Goal: Task Accomplishment & Management: Complete application form

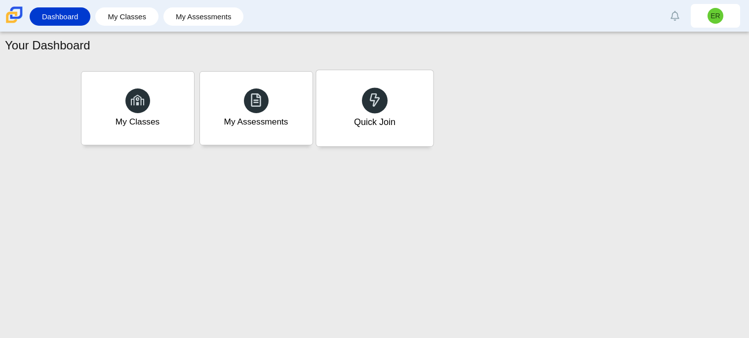
click at [363, 103] on div at bounding box center [375, 100] width 26 height 26
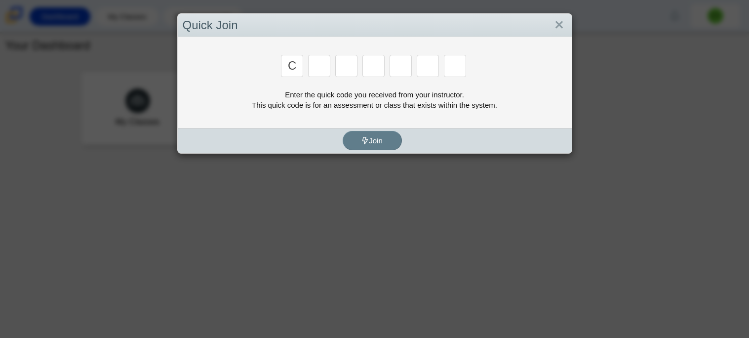
type input "c"
type input "x"
type input "d"
type input "c"
type input "s"
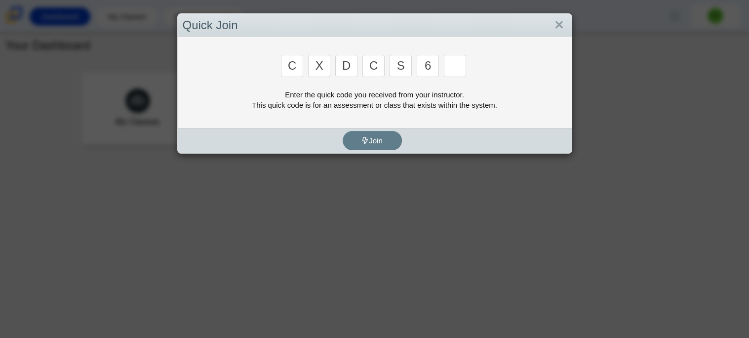
type input "6"
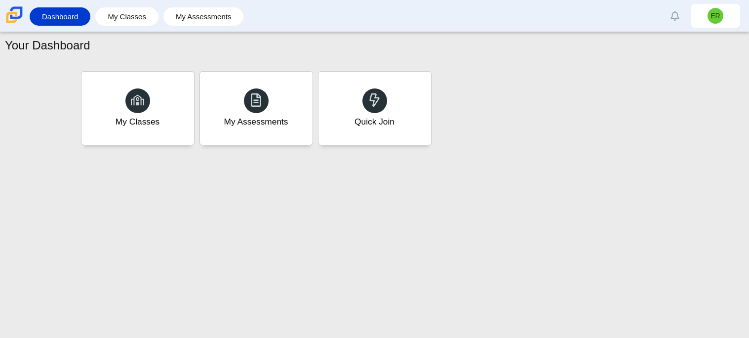
type input "s"
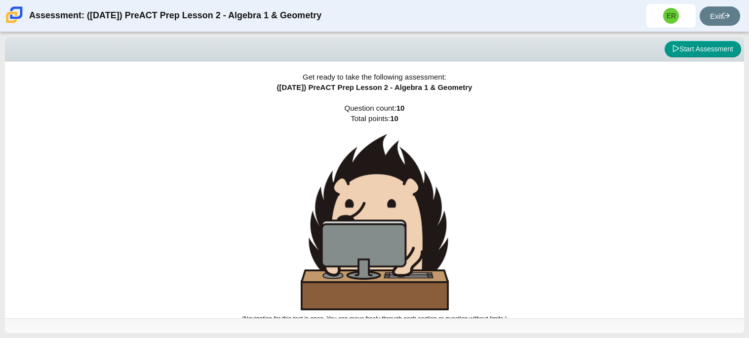
scroll to position [5, 0]
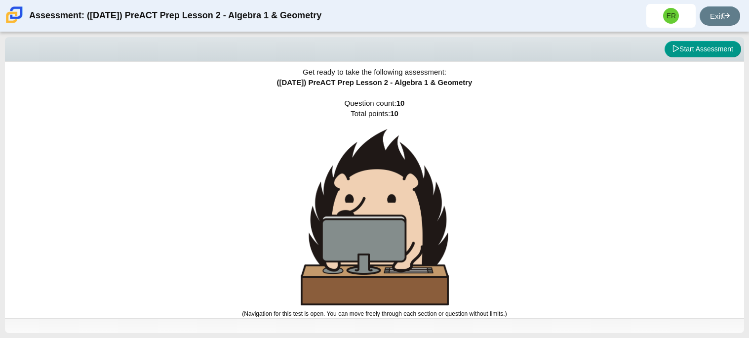
click at [410, 102] on div "Get ready to take the following assessment: (9/29/25) PreACT Prep Lesson 2 - Al…" at bounding box center [374, 185] width 739 height 256
click at [690, 48] on button "Start Assessment" at bounding box center [703, 49] width 77 height 17
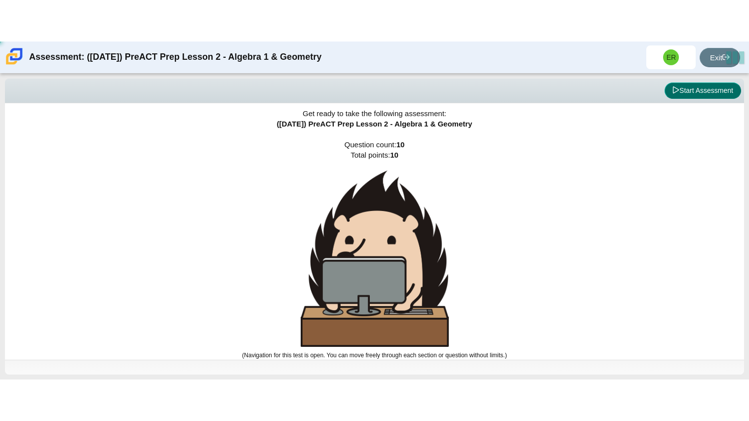
scroll to position [0, 0]
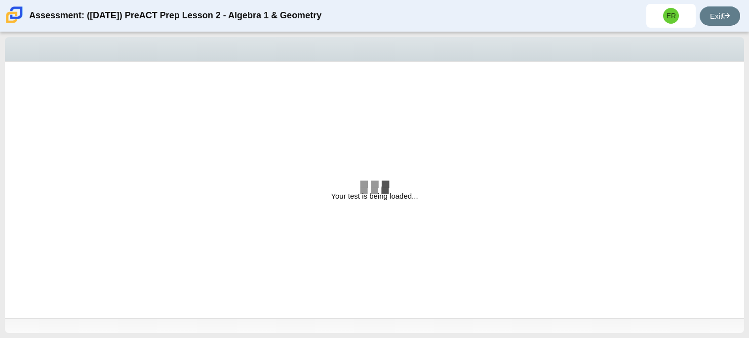
select select "bbf5d072-3e0b-44c4-9a12-6e7c9033f65b"
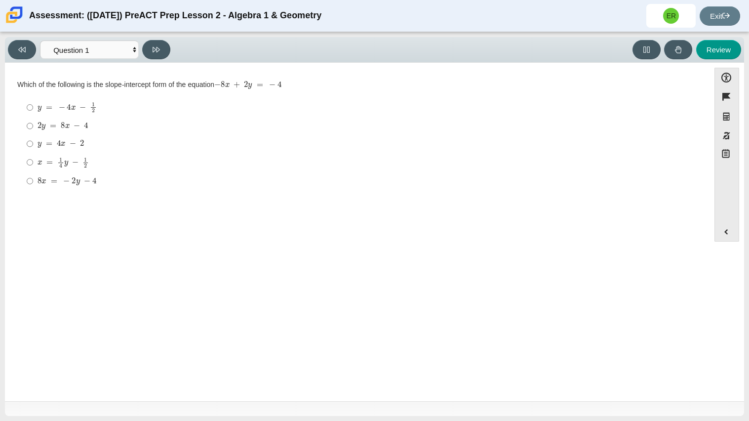
click at [25, 119] on label "2 y = 8 x − 4 2 y = 8 x − 4" at bounding box center [358, 126] width 676 height 18
click at [27, 119] on input "2 y = 8 x − 4 2 y = 8 x − 4" at bounding box center [30, 126] width 6 height 18
radio input "true"
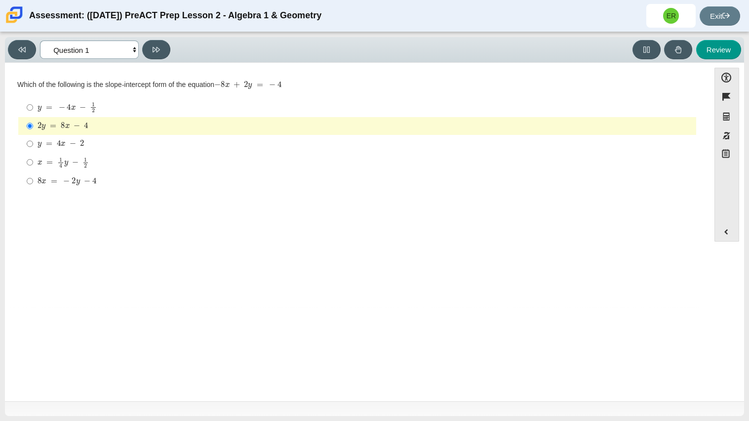
click at [134, 49] on select "Questions Question 1 Question 2 Question 3 Question 4 Question 5 Question 6 Que…" at bounding box center [89, 49] width 99 height 18
click at [238, 215] on div "Question Which of the following is the slope-intercept form of the equation − 8…" at bounding box center [357, 192] width 695 height 244
click at [153, 51] on icon at bounding box center [156, 49] width 7 height 5
select select "ed62e223-81bd-4cbf-ab48-ab975844bd1f"
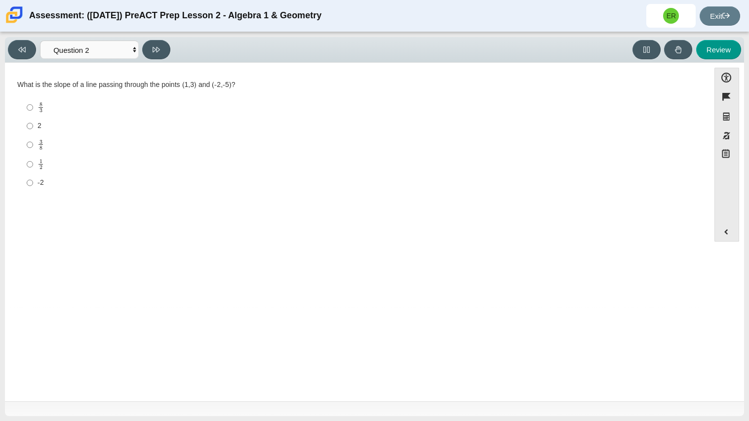
click at [24, 124] on label "2 2" at bounding box center [358, 126] width 676 height 18
click at [27, 124] on input "2 2" at bounding box center [30, 126] width 6 height 18
radio input "true"
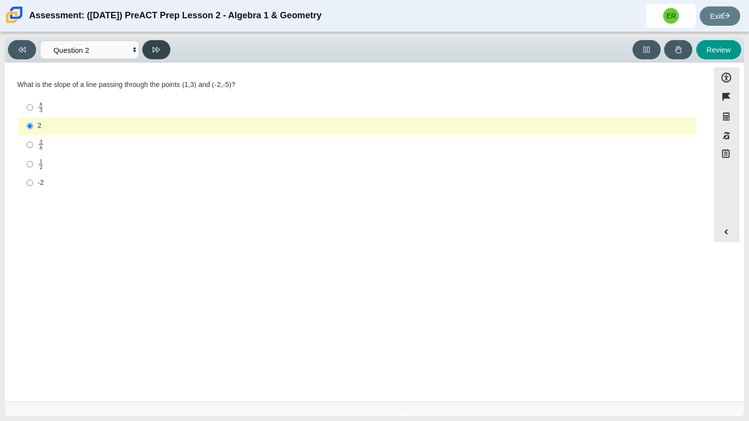
click at [153, 48] on icon at bounding box center [156, 49] width 7 height 5
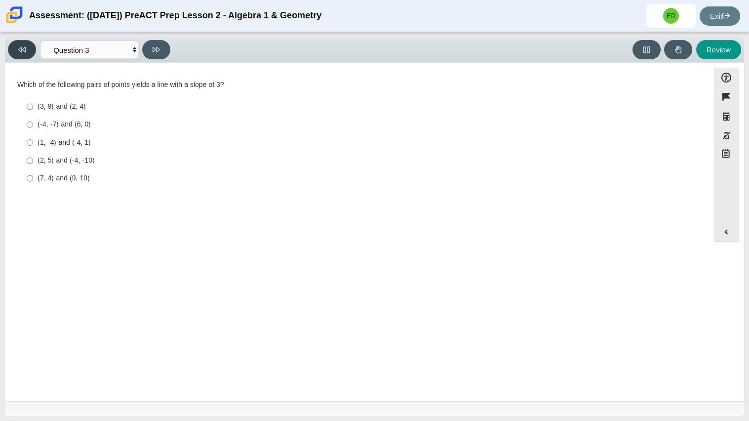
click at [19, 58] on button at bounding box center [22, 49] width 28 height 19
select select "ed62e223-81bd-4cbf-ab48-ab975844bd1f"
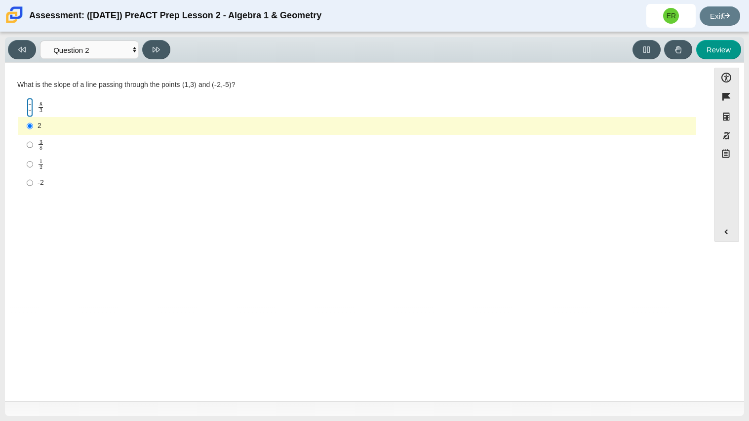
click at [31, 107] on input "8 3 8 thirds" at bounding box center [30, 107] width 6 height 19
radio input "true"
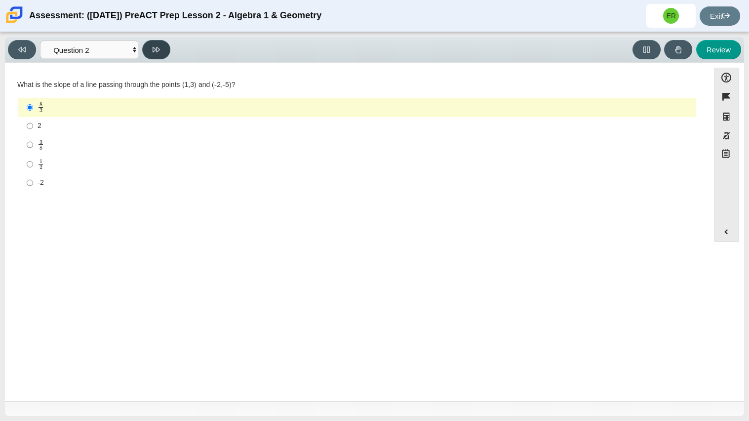
click at [155, 53] on button at bounding box center [156, 49] width 28 height 19
select select "97f4f5fa-a52e-4fed-af51-565bfcdf47cb"
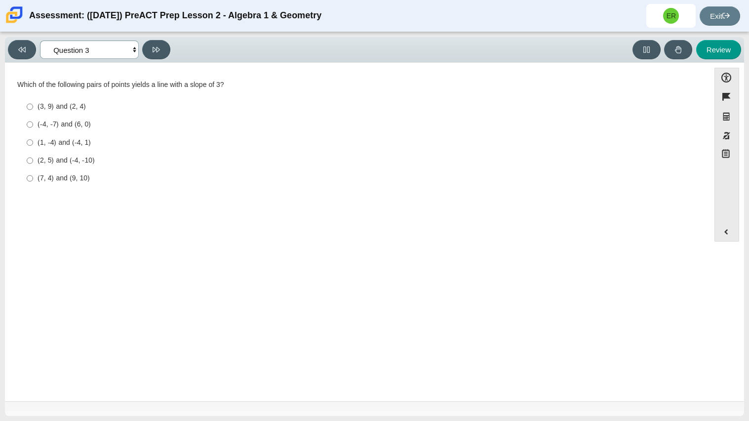
click at [93, 53] on select "Questions Question 1 Question 2 Question 3 Question 4 Question 5 Question 6 Que…" at bounding box center [89, 49] width 99 height 18
click at [199, 101] on label "(3, 9) and (2, 4) (3, 9) and (2, 4)" at bounding box center [358, 107] width 676 height 18
click at [33, 101] on input "(3, 9) and (2, 4) (3, 9) and (2, 4)" at bounding box center [30, 107] width 6 height 18
radio input "true"
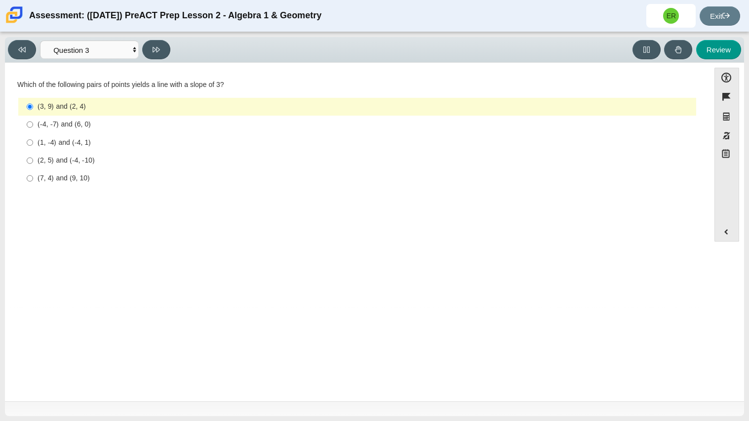
click at [82, 126] on div "(-4, -7) and (6, 0)" at bounding box center [365, 124] width 655 height 10
click at [33, 126] on input "(-4, -7) and (6, 0) (-4, -7) and (6, 0)" at bounding box center [30, 125] width 6 height 18
radio input "true"
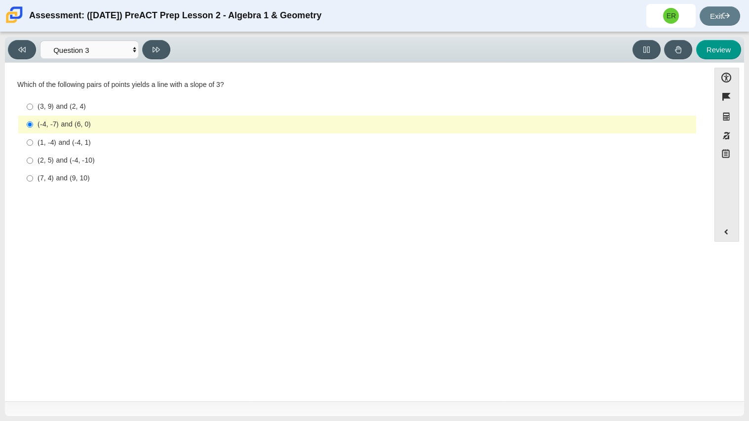
click at [81, 153] on label "(2, 5) and (-4, -10) (2, 5) and (-4, -10)" at bounding box center [358, 161] width 676 height 18
click at [33, 153] on input "(2, 5) and (-4, -10) (2, 5) and (-4, -10)" at bounding box center [30, 161] width 6 height 18
radio input "true"
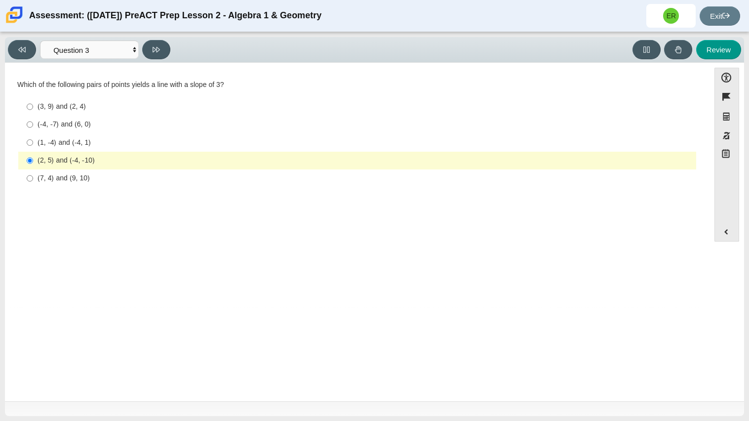
click at [77, 110] on div "(3, 9) and (2, 4)" at bounding box center [365, 107] width 655 height 10
click at [33, 110] on input "(3, 9) and (2, 4) (3, 9) and (2, 4)" at bounding box center [30, 107] width 6 height 18
radio input "true"
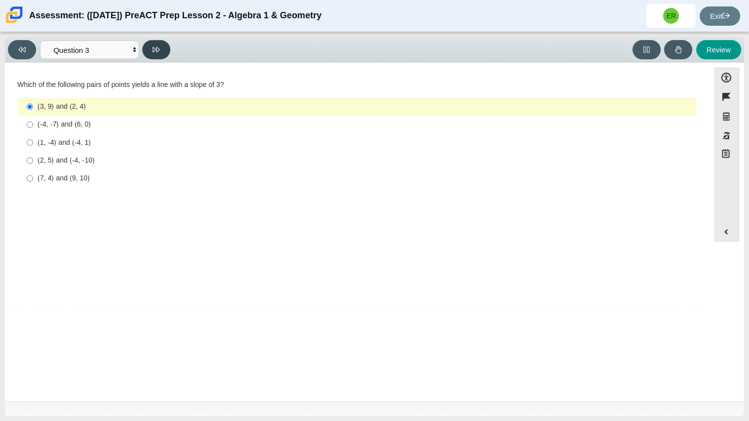
click at [160, 50] on button at bounding box center [156, 49] width 28 height 19
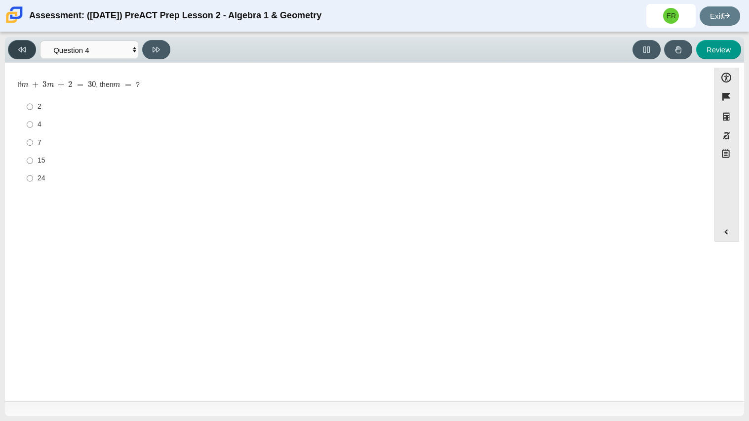
click at [34, 53] on button at bounding box center [22, 49] width 28 height 19
select select "97f4f5fa-a52e-4fed-af51-565bfcdf47cb"
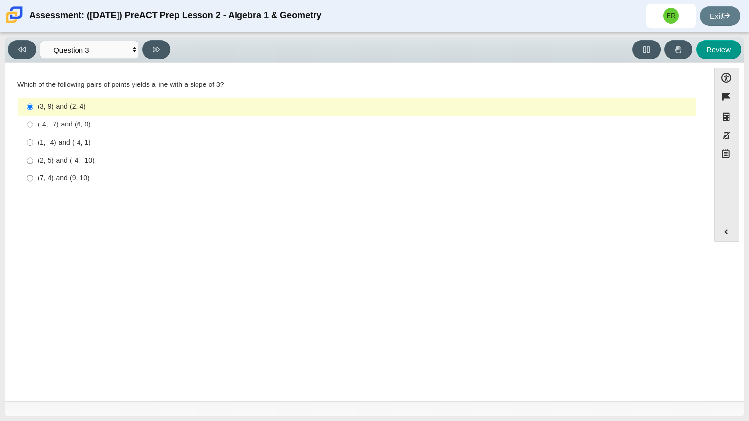
click at [68, 141] on div "(1, -4) and (-4, 1)" at bounding box center [365, 143] width 655 height 10
click at [33, 141] on input "(1, -4) and (-4, 1) (1, -4) and (-4, 1)" at bounding box center [30, 142] width 6 height 18
radio input "true"
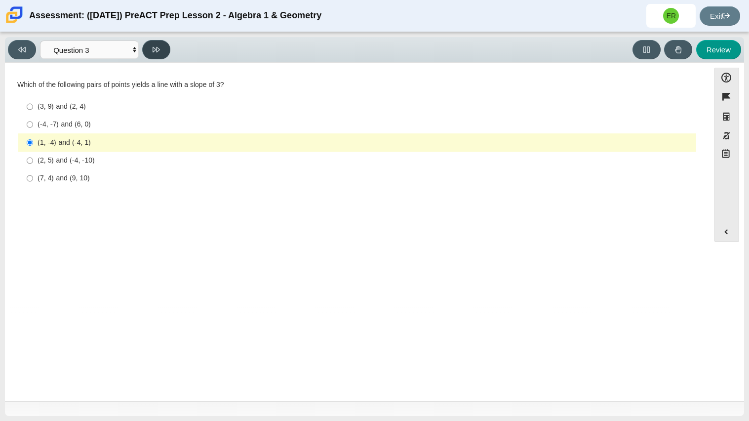
click at [155, 51] on icon at bounding box center [156, 49] width 7 height 7
select select "89427bb7-e313-4f00-988f-8b8255897029"
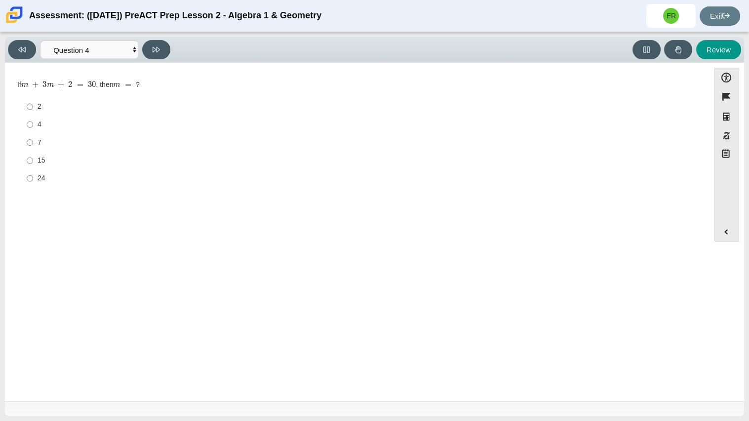
click at [34, 109] on label "2 2" at bounding box center [358, 107] width 676 height 18
click at [33, 109] on input "2 2" at bounding box center [30, 107] width 6 height 18
radio input "true"
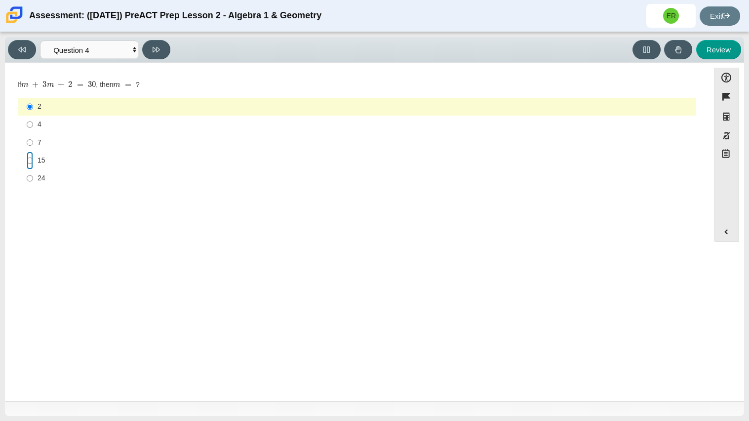
click at [29, 160] on input "15 15" at bounding box center [30, 161] width 6 height 18
radio input "true"
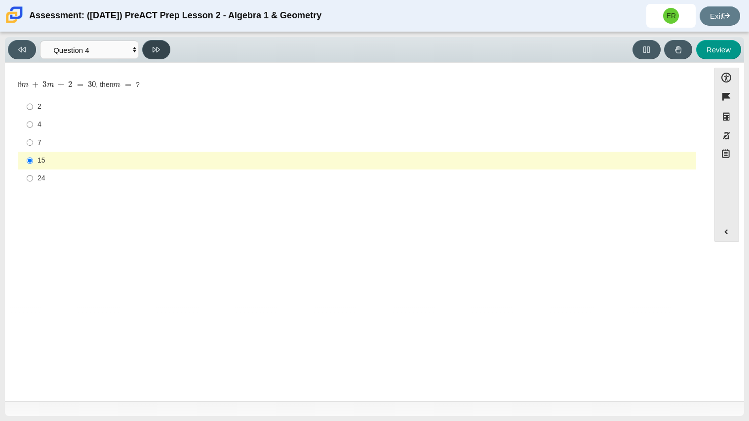
click at [157, 54] on button at bounding box center [156, 49] width 28 height 19
select select "489dcffd-4e6a-49cf-a9d6-ad1d4a911a4e"
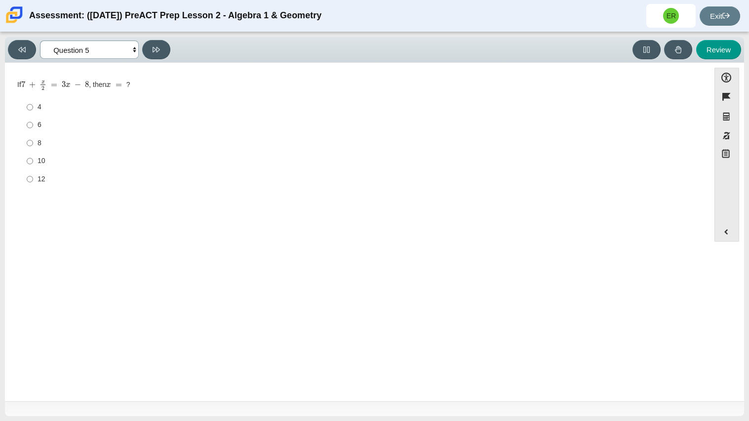
click at [110, 45] on select "Questions Question 1 Question 2 Question 3 Question 4 Question 5 Question 6 Que…" at bounding box center [89, 49] width 99 height 18
click at [211, 48] on div "Review" at bounding box center [457, 49] width 567 height 19
click at [28, 159] on input "10 10" at bounding box center [30, 161] width 6 height 18
radio input "true"
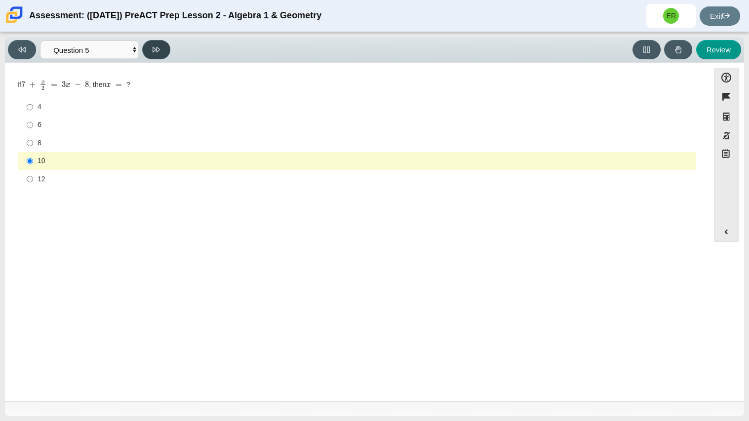
click at [159, 48] on icon at bounding box center [156, 49] width 7 height 5
select select "210571de-36a6-4d8e-a361-ceff8ef801dc"
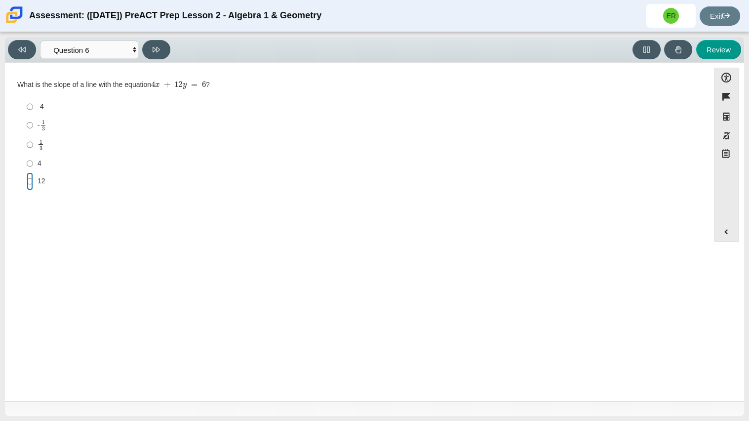
click at [30, 181] on input "12 12" at bounding box center [30, 181] width 6 height 18
radio input "true"
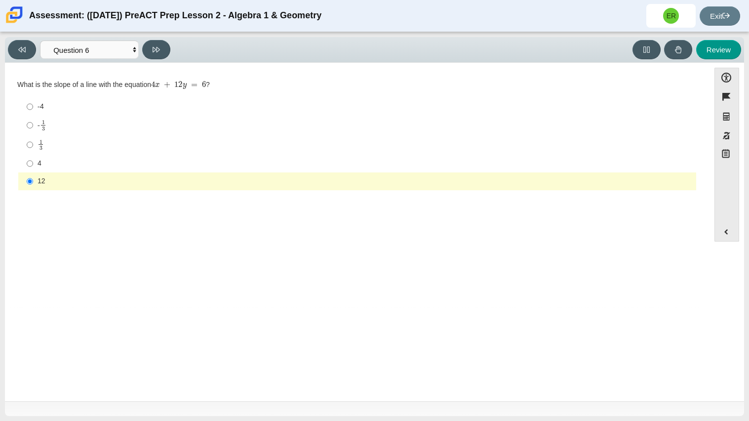
click at [164, 38] on div "Viewing Question 6 of 10 in Pacing Mode Questions Question 1 Question 2 Questio…" at bounding box center [374, 50] width 739 height 26
click at [156, 51] on icon at bounding box center [156, 49] width 7 height 7
select select "ec95ace6-bebc-42b8-9428-40567494d4da"
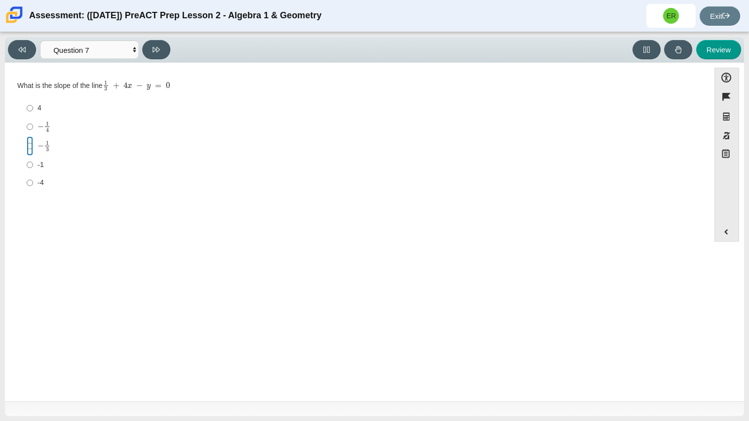
click at [30, 148] on input "− 1 3 negative 1 third" at bounding box center [30, 145] width 6 height 19
radio input "true"
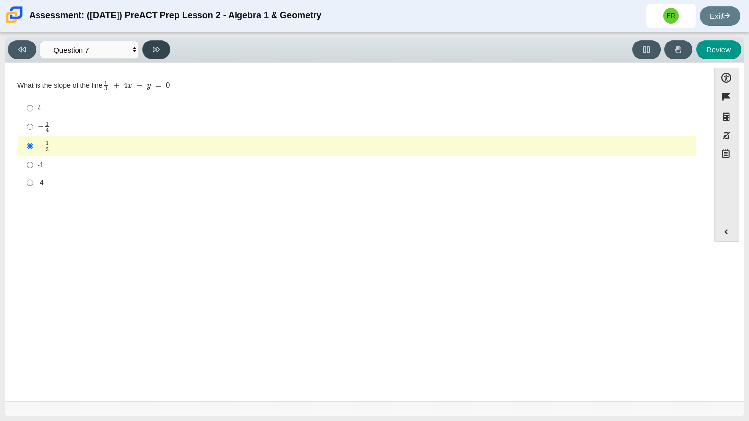
click at [166, 47] on button at bounding box center [156, 49] width 28 height 19
select select "ce81fe10-bf29-4b5e-8bd7-4f47f2fed4d8"
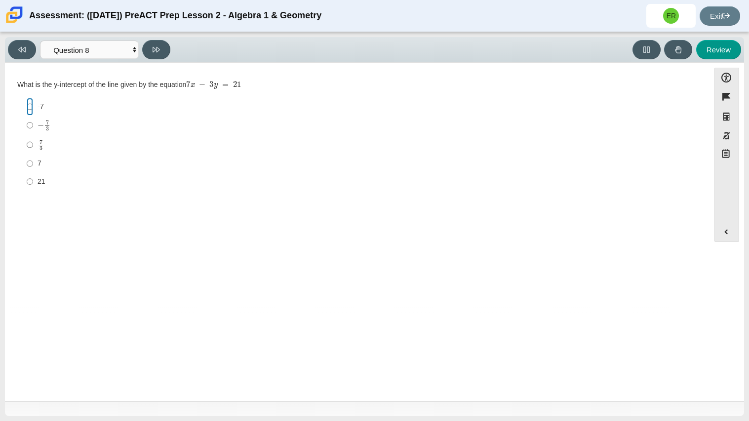
click at [28, 105] on input "-7 -7" at bounding box center [30, 107] width 6 height 18
radio input "true"
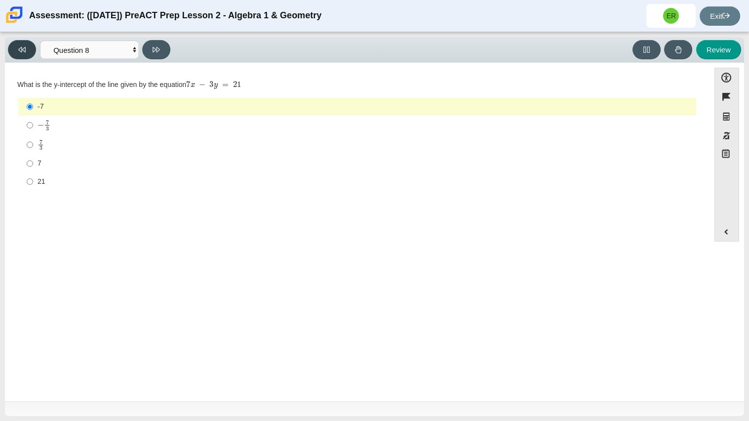
click at [20, 53] on icon at bounding box center [21, 49] width 7 height 7
select select "ec95ace6-bebc-42b8-9428-40567494d4da"
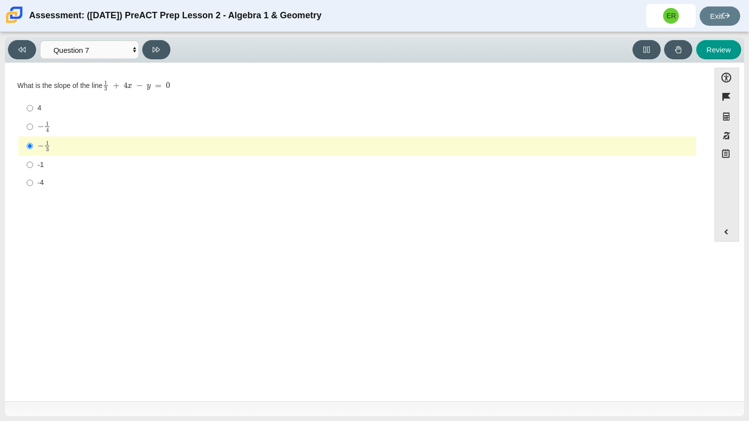
click at [46, 103] on div "4" at bounding box center [365, 108] width 655 height 10
click at [33, 103] on input "4 4" at bounding box center [30, 108] width 6 height 18
radio input "true"
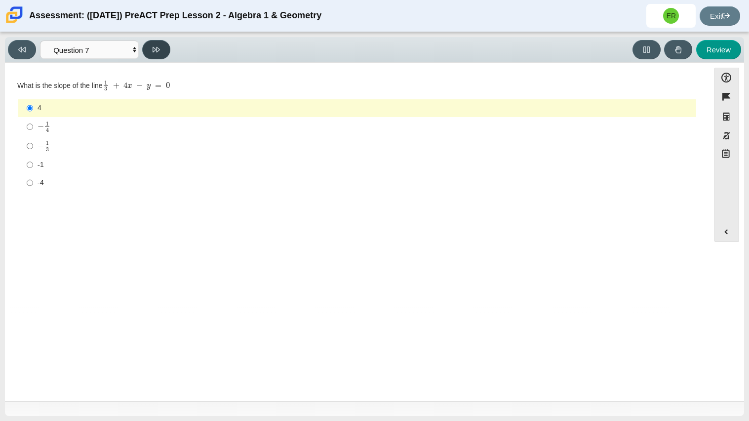
click at [149, 53] on button at bounding box center [156, 49] width 28 height 19
select select "ce81fe10-bf29-4b5e-8bd7-4f47f2fed4d8"
click at [32, 167] on input "7 7" at bounding box center [30, 164] width 6 height 18
radio input "true"
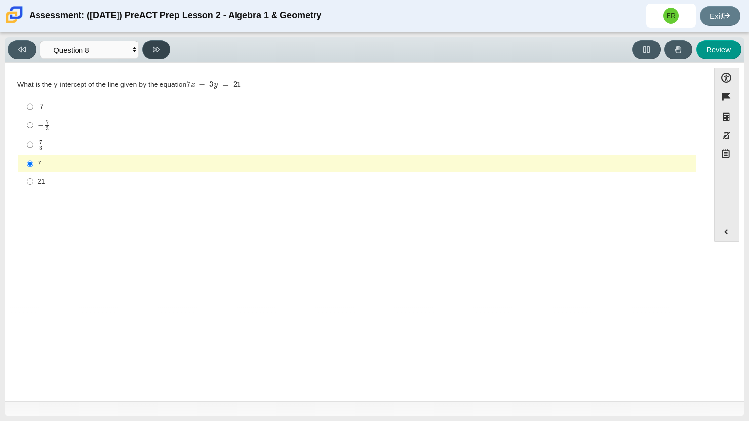
click at [155, 55] on button at bounding box center [156, 49] width 28 height 19
select select "14773eaf-2ca1-47ae-afe7-a624a56f34b3"
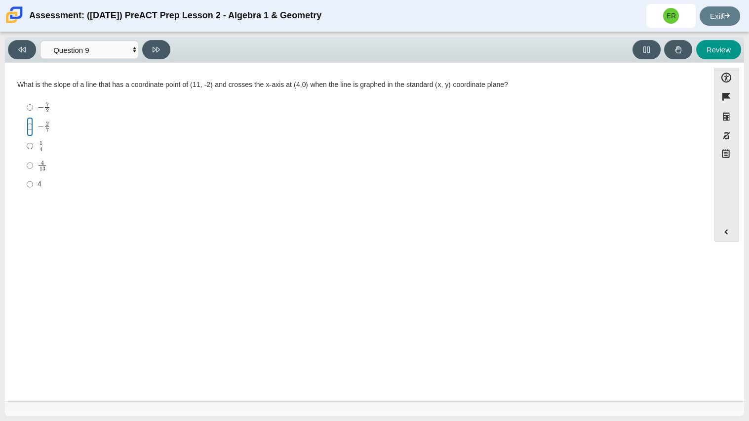
click at [32, 128] on input "− 2 7 negative 2 sevenths" at bounding box center [30, 126] width 6 height 19
radio input "true"
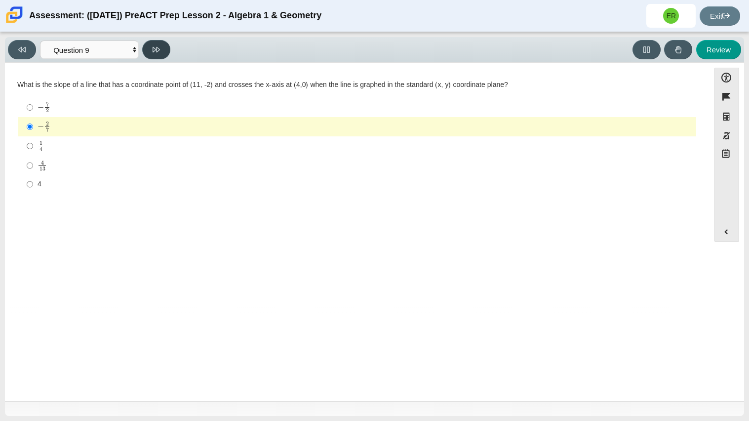
click at [157, 47] on icon at bounding box center [156, 49] width 7 height 5
select select "96b71634-eacb-4f7e-8aef-411727d9bcba"
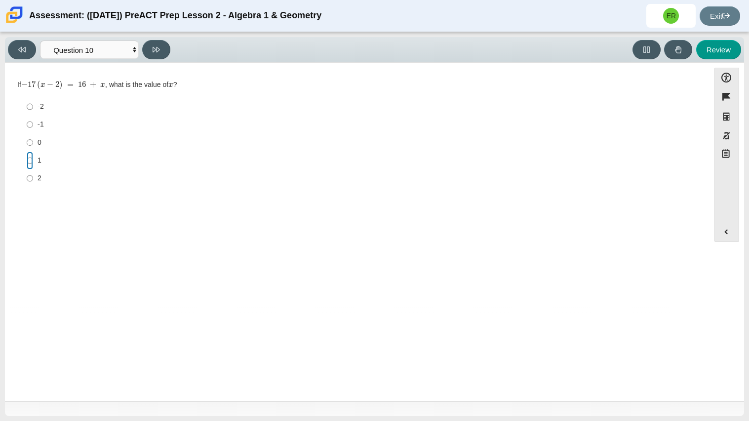
click at [30, 158] on input "1 1" at bounding box center [30, 161] width 6 height 18
radio input "true"
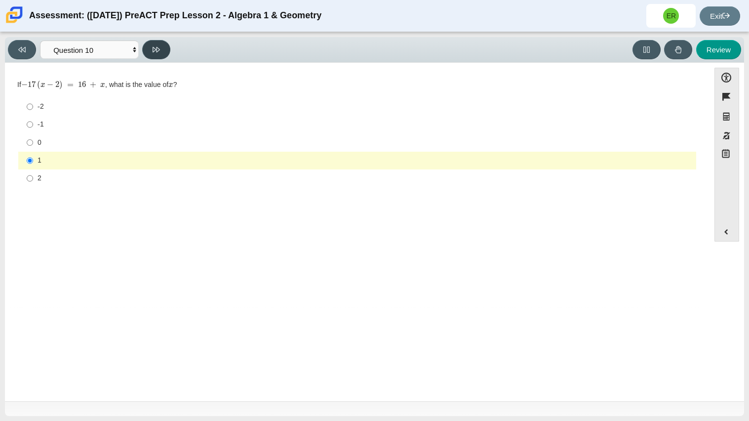
click at [162, 47] on button at bounding box center [156, 49] width 28 height 19
select select "review"
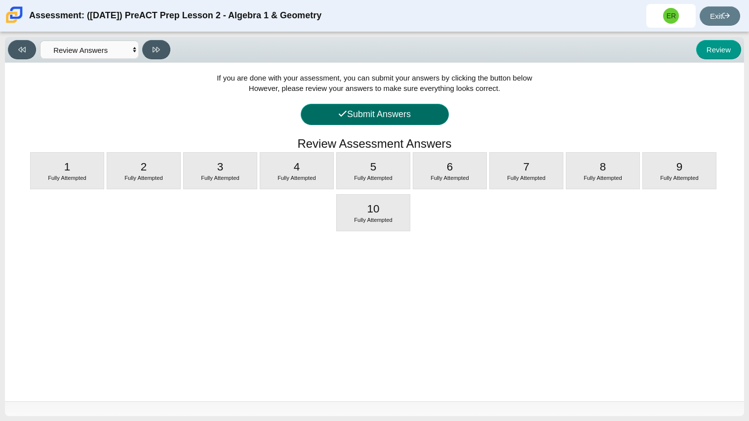
click at [359, 111] on button "Submit Answers" at bounding box center [375, 114] width 148 height 21
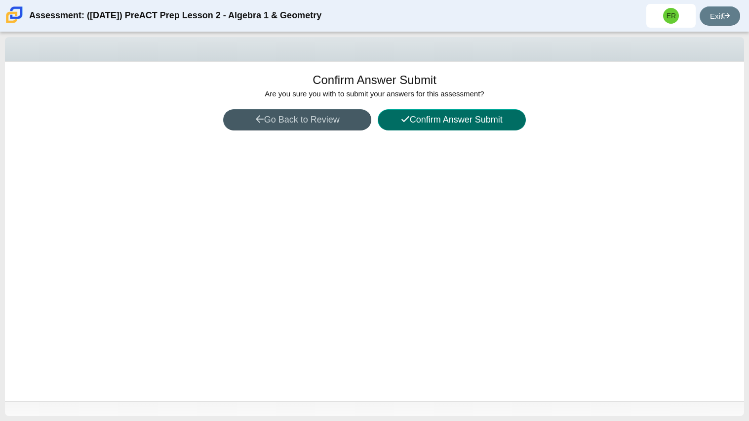
click at [440, 121] on button "Confirm Answer Submit" at bounding box center [452, 119] width 148 height 21
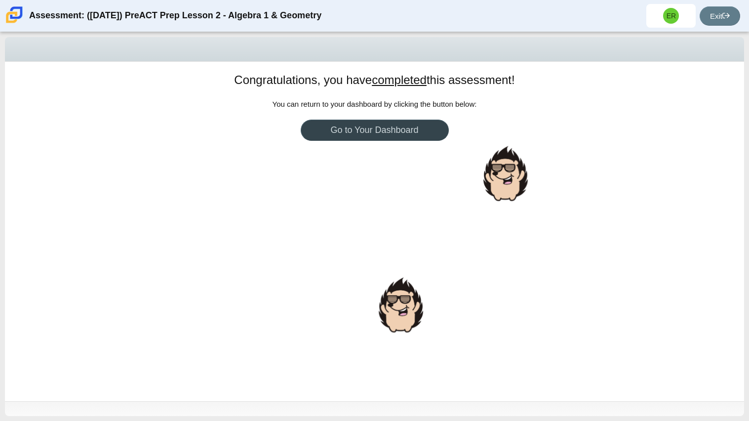
click at [422, 132] on link "Go to Your Dashboard" at bounding box center [375, 129] width 148 height 21
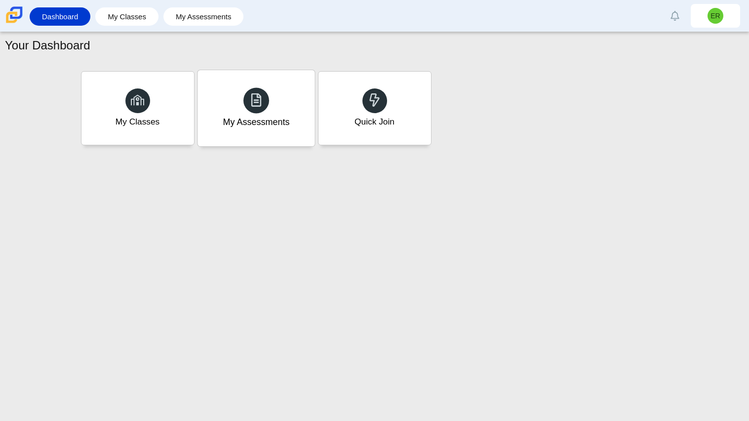
click at [288, 99] on div "My Assessments" at bounding box center [255, 108] width 117 height 76
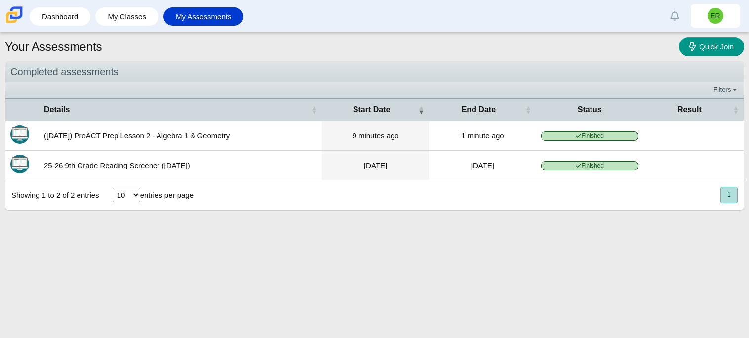
click at [603, 129] on td "Finished" at bounding box center [589, 136] width 107 height 30
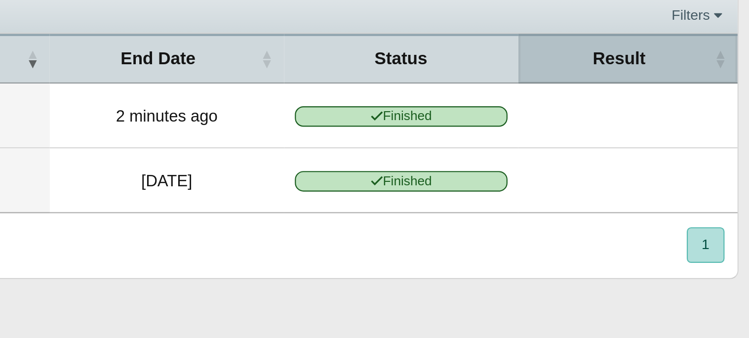
click at [701, 113] on span "Result" at bounding box center [689, 109] width 82 height 11
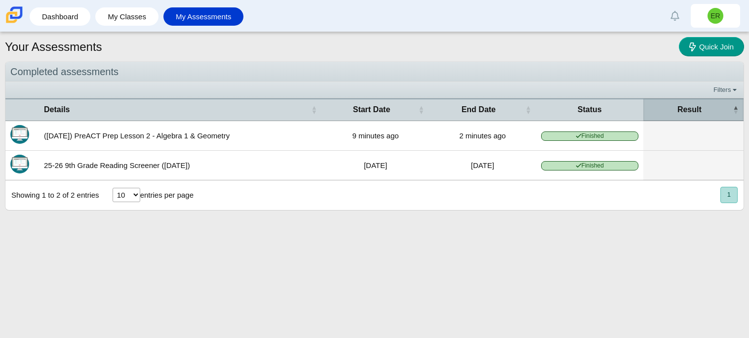
click at [728, 98] on th "Result" at bounding box center [693, 109] width 100 height 22
click at [724, 106] on span "Result" at bounding box center [689, 109] width 82 height 11
